Goal: Transaction & Acquisition: Purchase product/service

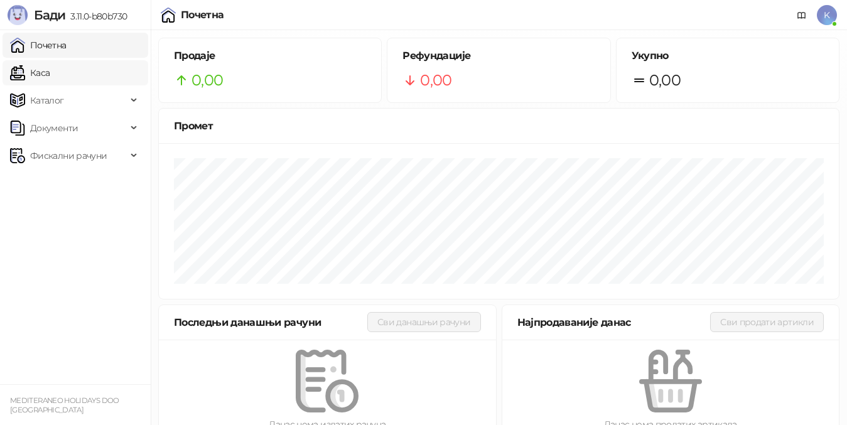
click at [50, 72] on link "Каса" at bounding box center [30, 72] width 40 height 25
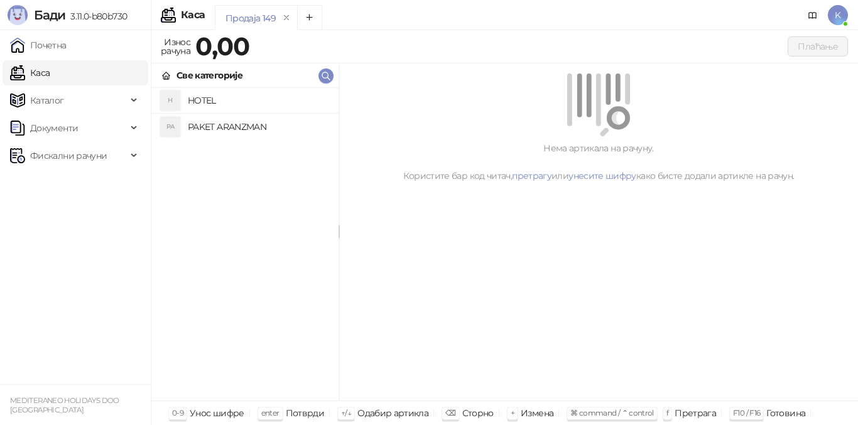
click at [207, 124] on h4 "PAKET ARANZMAN" at bounding box center [258, 127] width 141 height 20
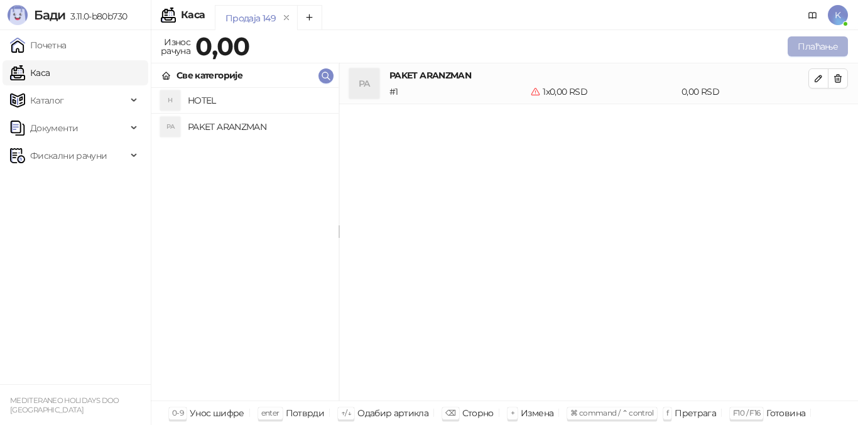
click at [804, 47] on button "Плаћање" at bounding box center [817, 46] width 60 height 20
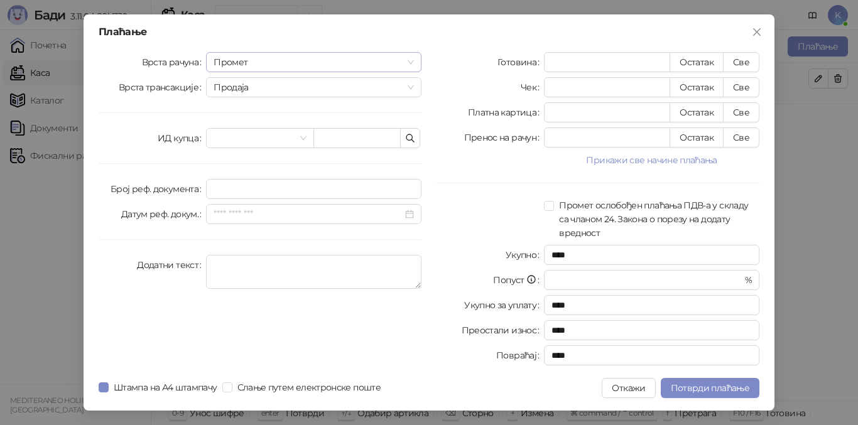
click at [224, 60] on span "Промет" at bounding box center [313, 62] width 200 height 19
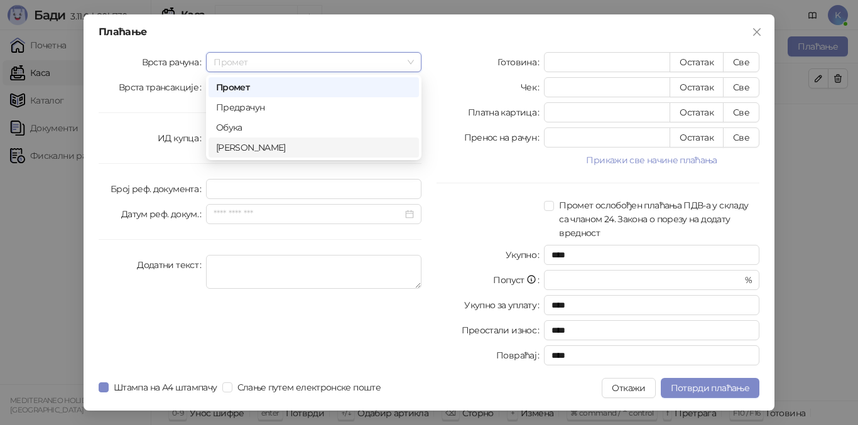
click at [222, 147] on div "[PERSON_NAME]" at bounding box center [313, 148] width 195 height 14
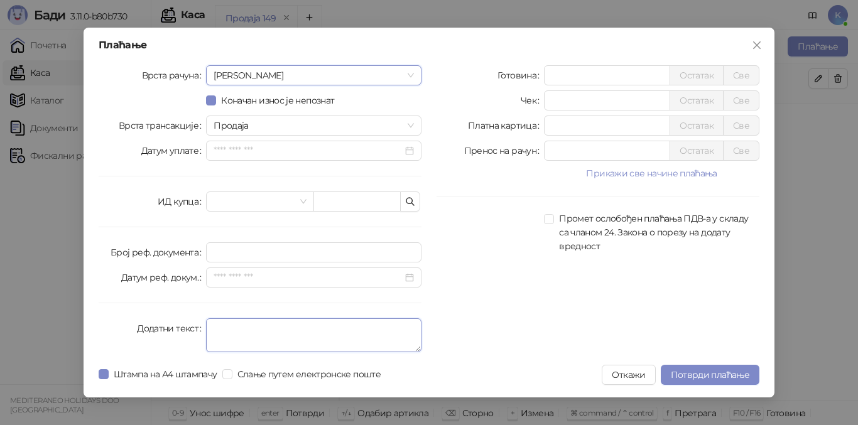
drag, startPoint x: 224, startPoint y: 325, endPoint x: 222, endPoint y: 332, distance: 6.6
click at [224, 326] on textarea "Додатни текст" at bounding box center [313, 335] width 215 height 34
type textarea "*********"
click at [493, 311] on div "Готовина * Остатак Све Чек * Остатак Све Платна картица * Остатак Све Пренос на…" at bounding box center [598, 211] width 338 height 292
click at [545, 125] on input "*" at bounding box center [606, 125] width 125 height 19
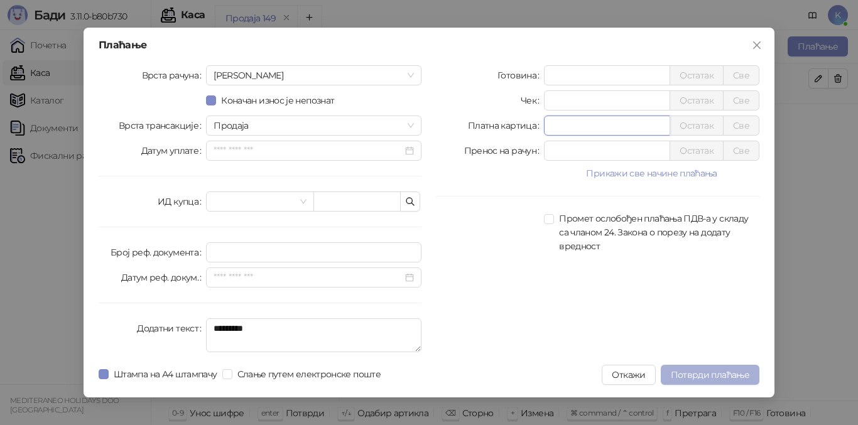
type input "*****"
click at [701, 370] on span "Потврди плаћање" at bounding box center [710, 374] width 78 height 11
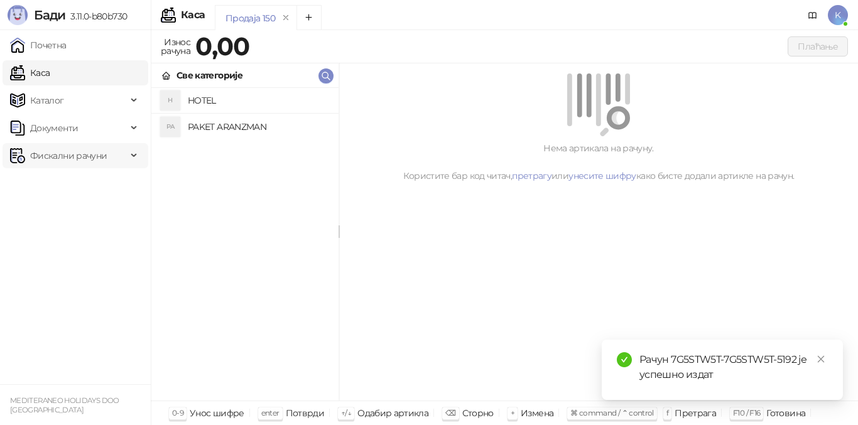
click at [59, 156] on span "Фискални рачуни" at bounding box center [68, 155] width 77 height 25
click at [83, 180] on link "Издати рачуни" at bounding box center [57, 183] width 84 height 25
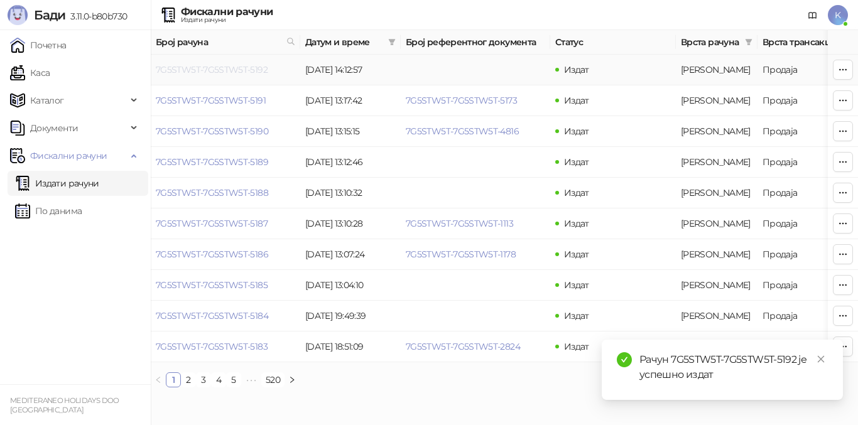
click at [244, 72] on link "7G5STW5T-7G5STW5T-5192" at bounding box center [212, 69] width 112 height 11
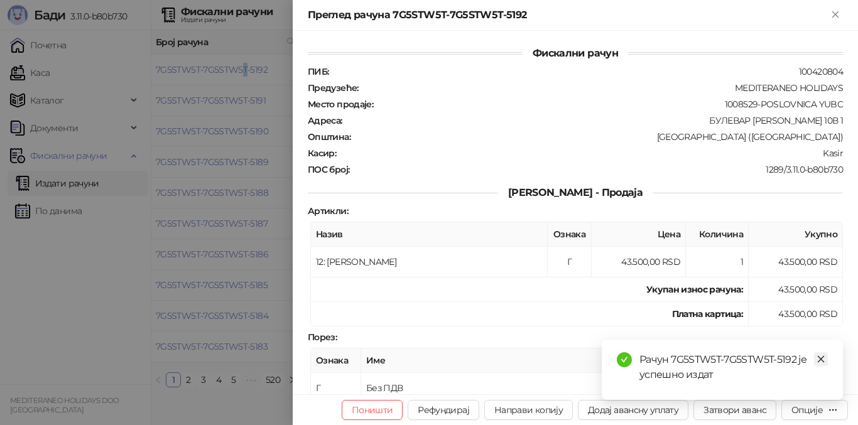
click at [821, 360] on icon "close" at bounding box center [820, 359] width 9 height 9
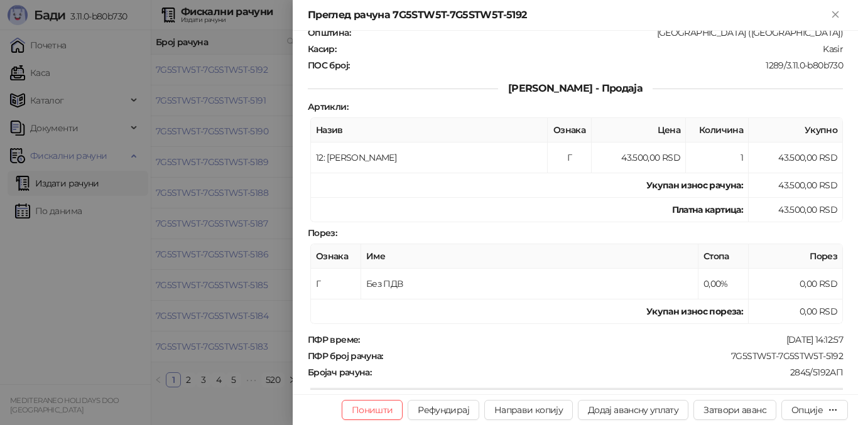
scroll to position [126, 0]
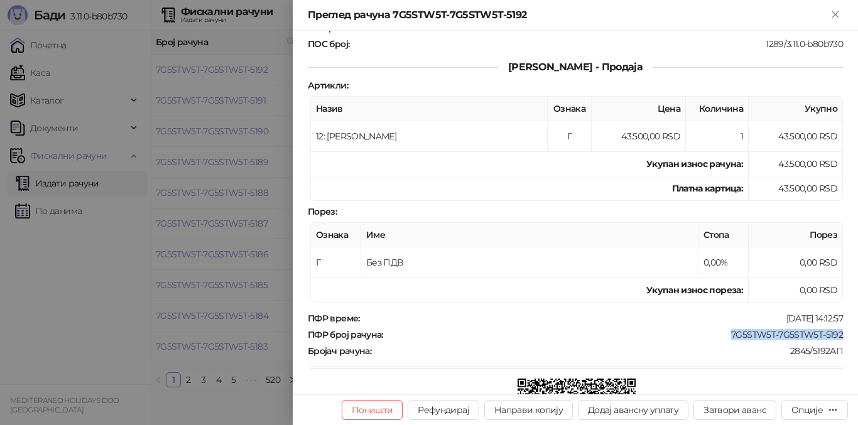
drag, startPoint x: 753, startPoint y: 333, endPoint x: 834, endPoint y: 332, distance: 81.0
click at [834, 332] on div "ПФР број рачуна : 7G5STW5T-7G5STW5T-5192" at bounding box center [575, 334] width 540 height 11
copy div "7G5STW5T-7G5STW5T-5192"
click at [804, 406] on div "Опције" at bounding box center [806, 409] width 31 height 11
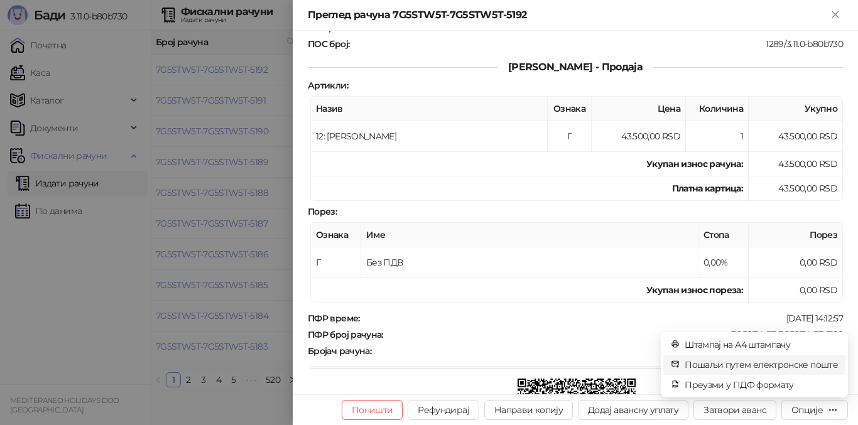
click at [770, 364] on span "Пошаљи путем електронске поште" at bounding box center [760, 365] width 153 height 14
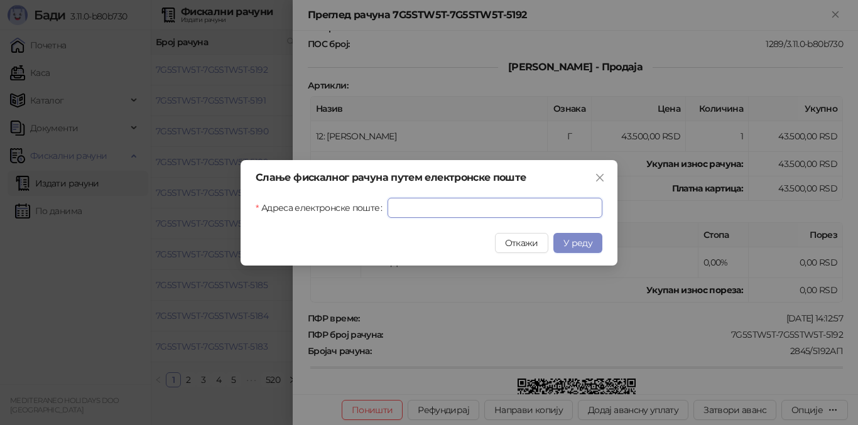
click at [396, 212] on input "Адреса електронске поште" at bounding box center [494, 208] width 215 height 20
paste input "**********"
type input "**********"
click at [579, 241] on span "У реду" at bounding box center [577, 242] width 29 height 11
